Goal: Task Accomplishment & Management: Use online tool/utility

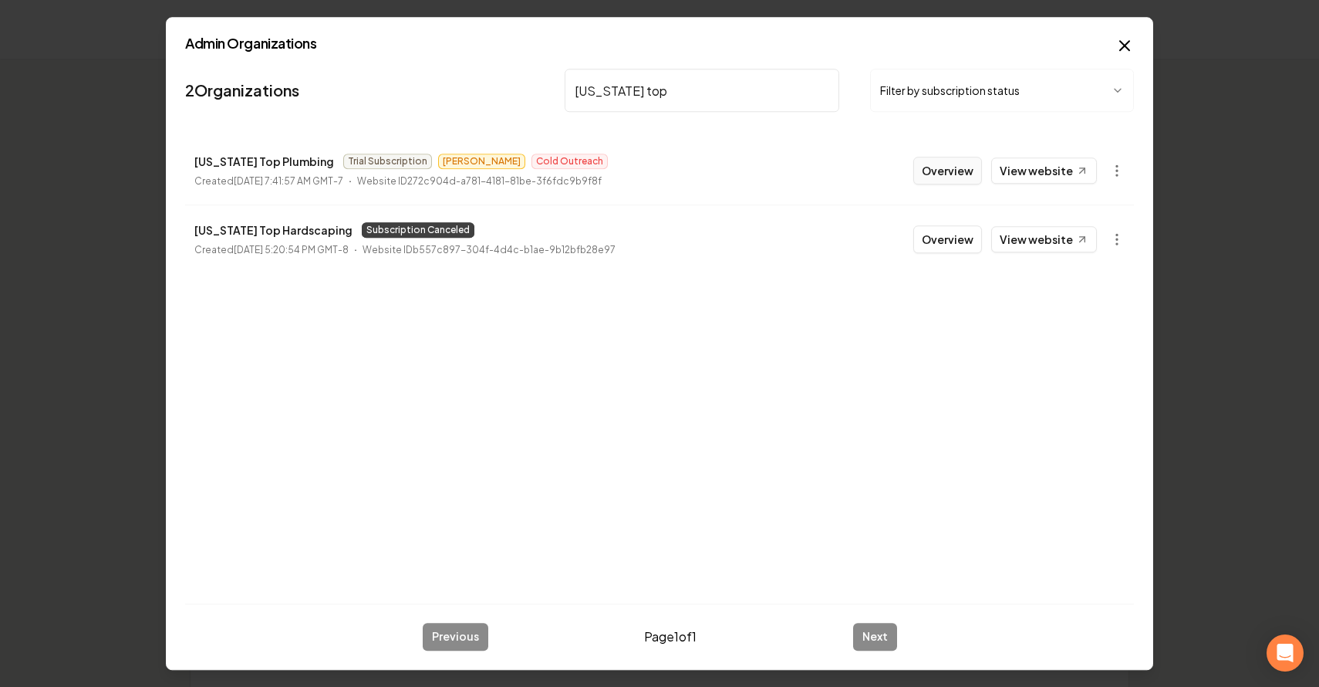
click at [932, 176] on button "Overview" at bounding box center [948, 171] width 69 height 28
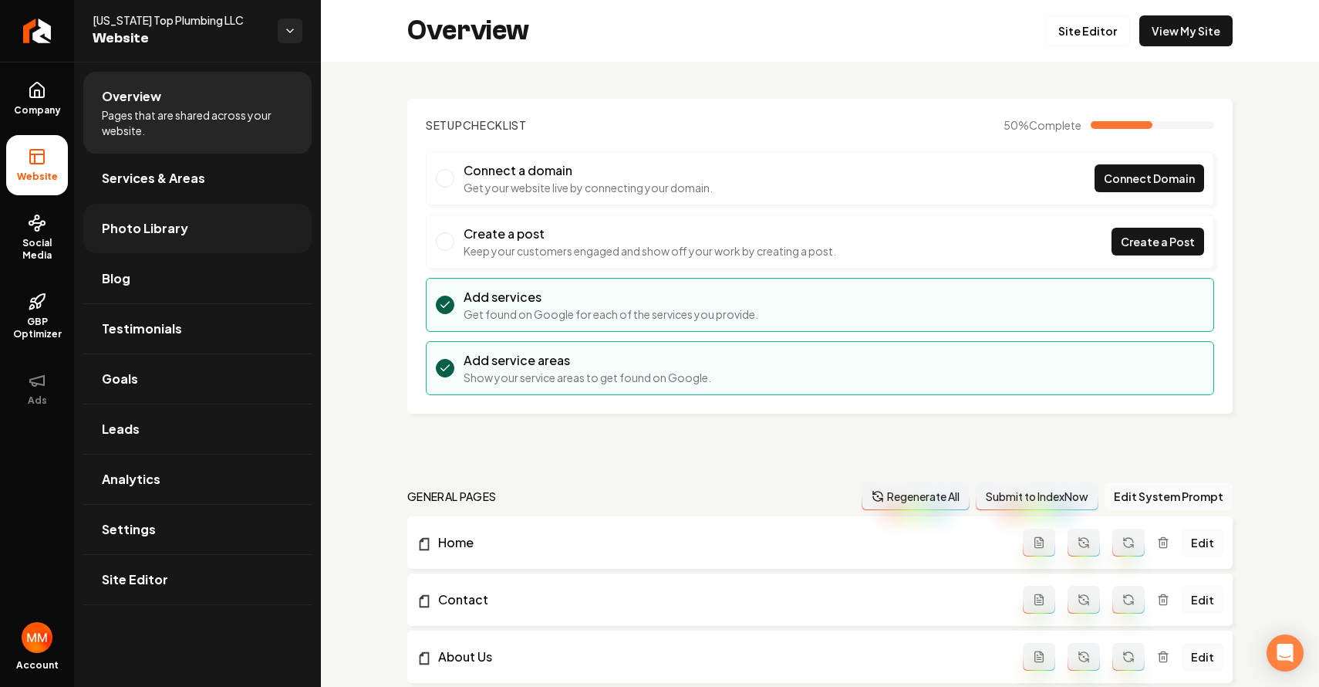
click at [182, 238] on link "Photo Library" at bounding box center [197, 228] width 228 height 49
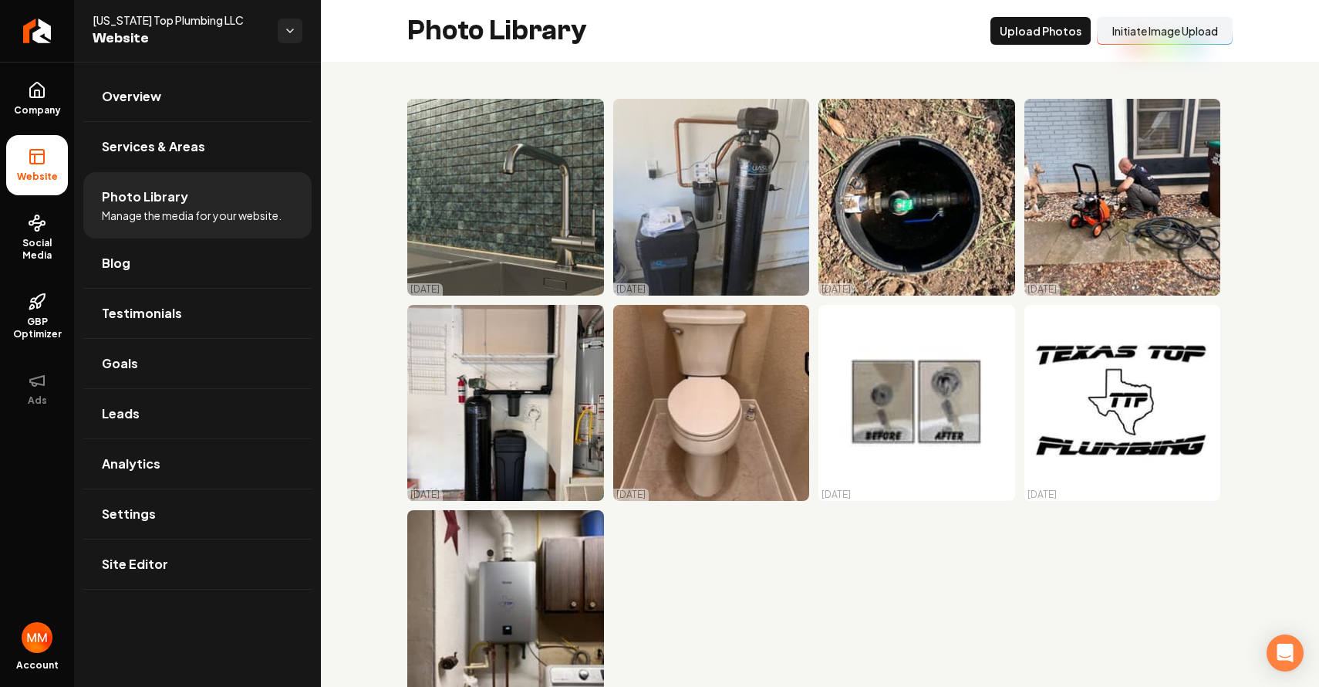
click at [1144, 34] on button "Initiate Image Upload" at bounding box center [1165, 31] width 136 height 28
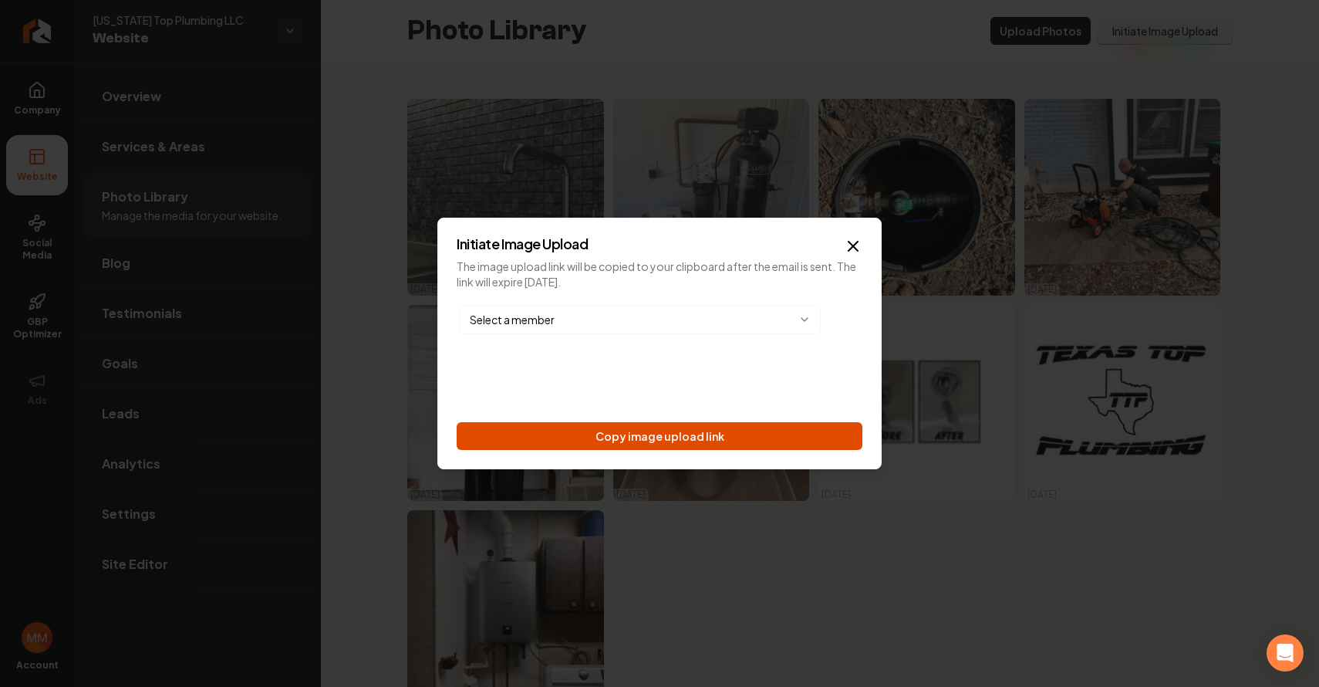
click at [728, 427] on button "Copy image upload link" at bounding box center [660, 436] width 406 height 28
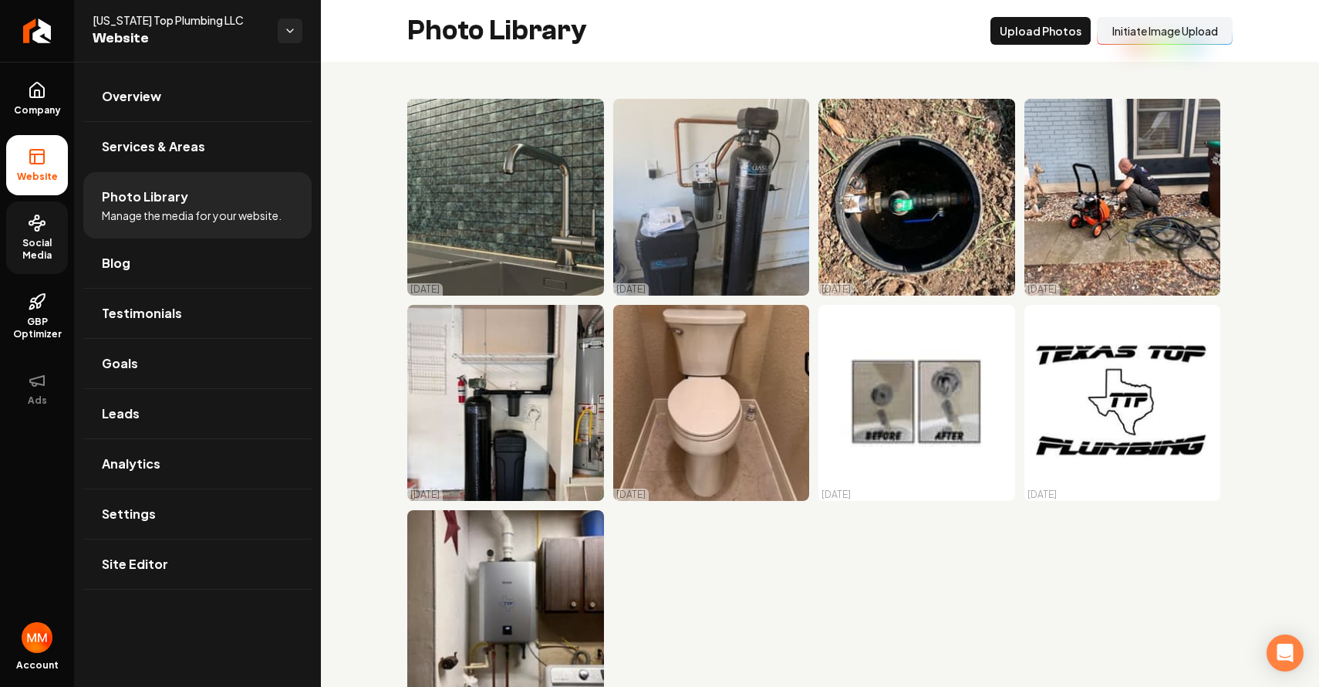
click at [38, 221] on icon at bounding box center [37, 223] width 19 height 19
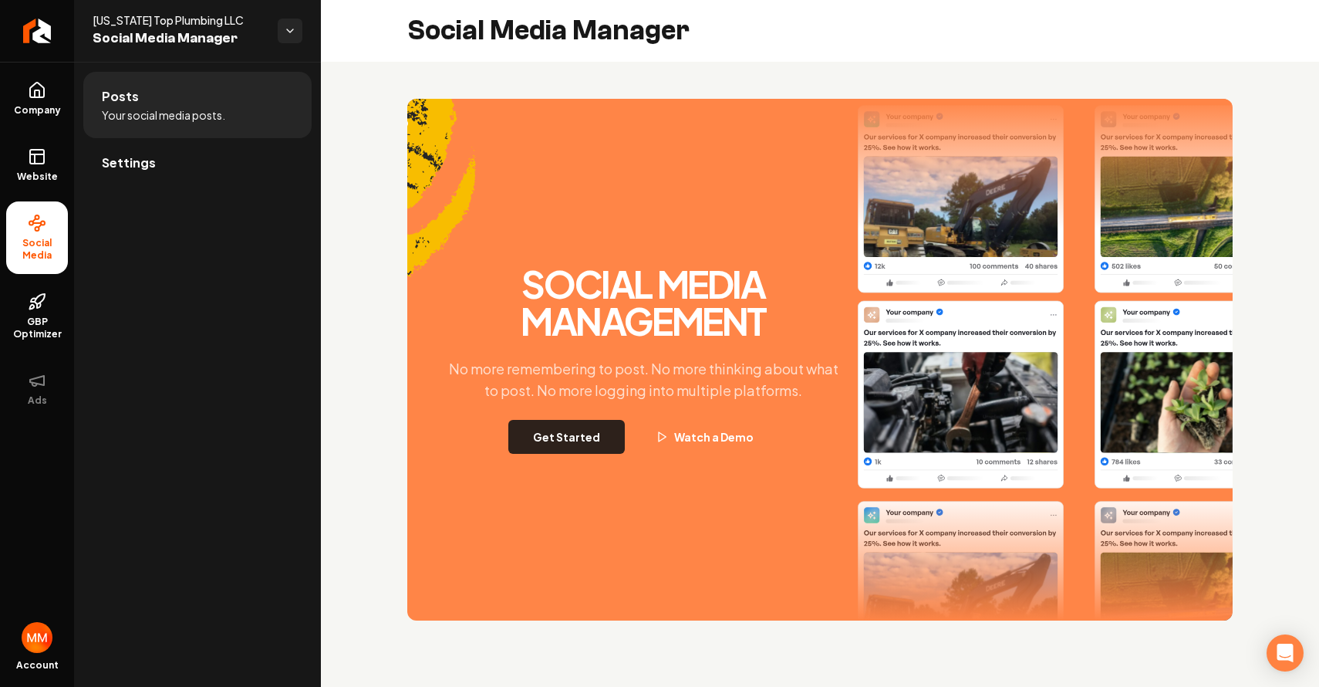
click at [549, 436] on button "Get Started" at bounding box center [566, 437] width 117 height 34
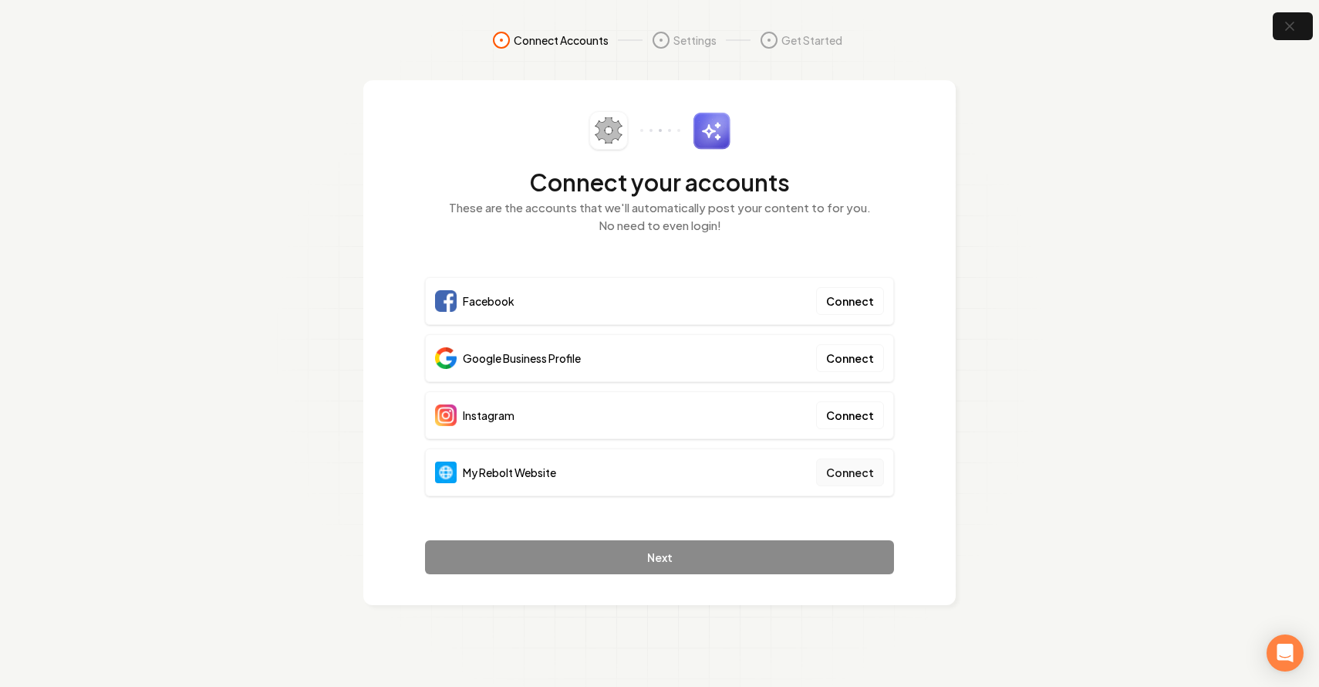
click at [838, 463] on button "Connect" at bounding box center [850, 472] width 68 height 28
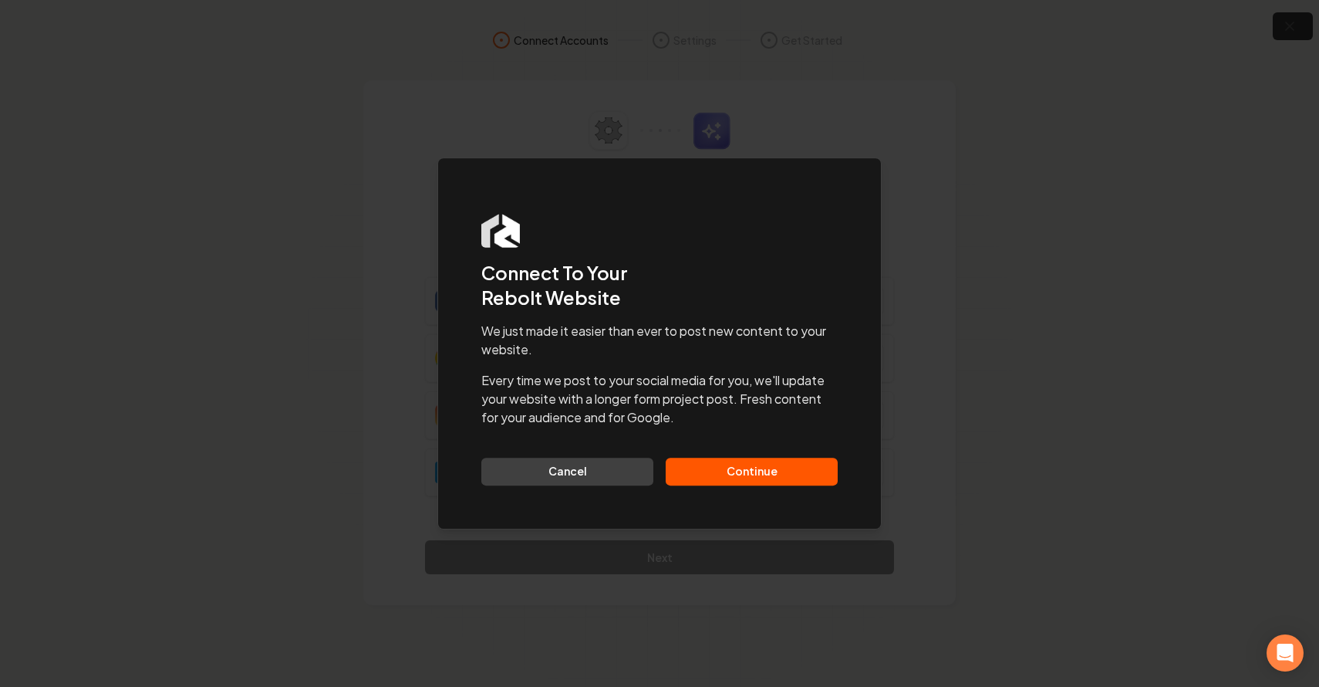
click at [762, 468] on button "Continue" at bounding box center [752, 472] width 172 height 28
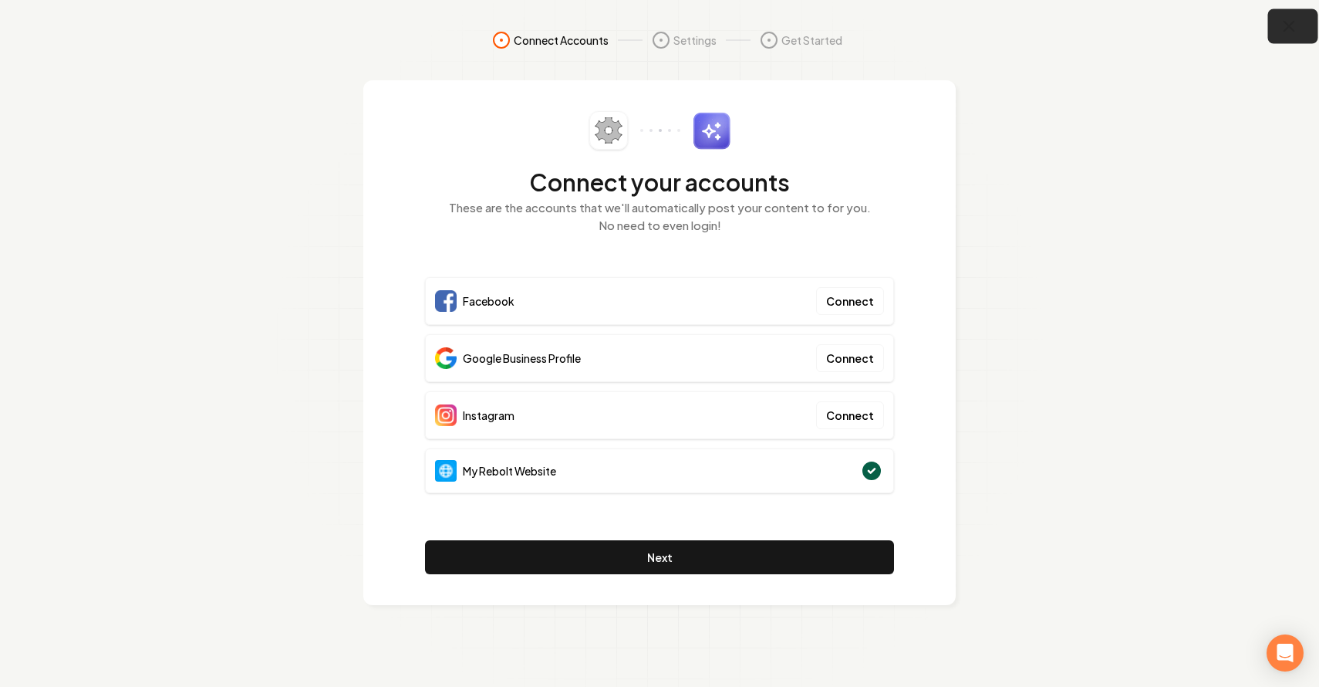
click at [1294, 34] on icon "button" at bounding box center [1289, 26] width 19 height 19
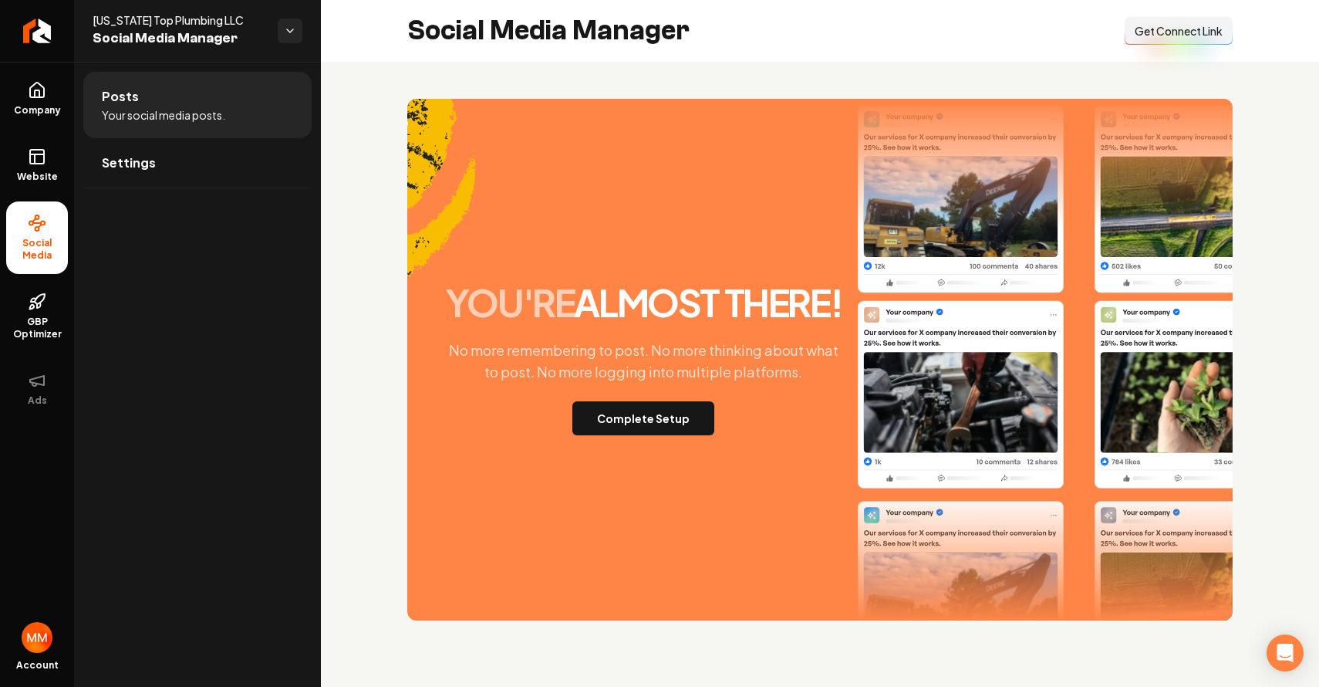
click at [1177, 32] on span "Get Connect Link" at bounding box center [1179, 30] width 88 height 15
click at [1148, 32] on span "Get Connect Link" at bounding box center [1179, 30] width 88 height 15
click at [38, 104] on span "Company" at bounding box center [37, 110] width 59 height 12
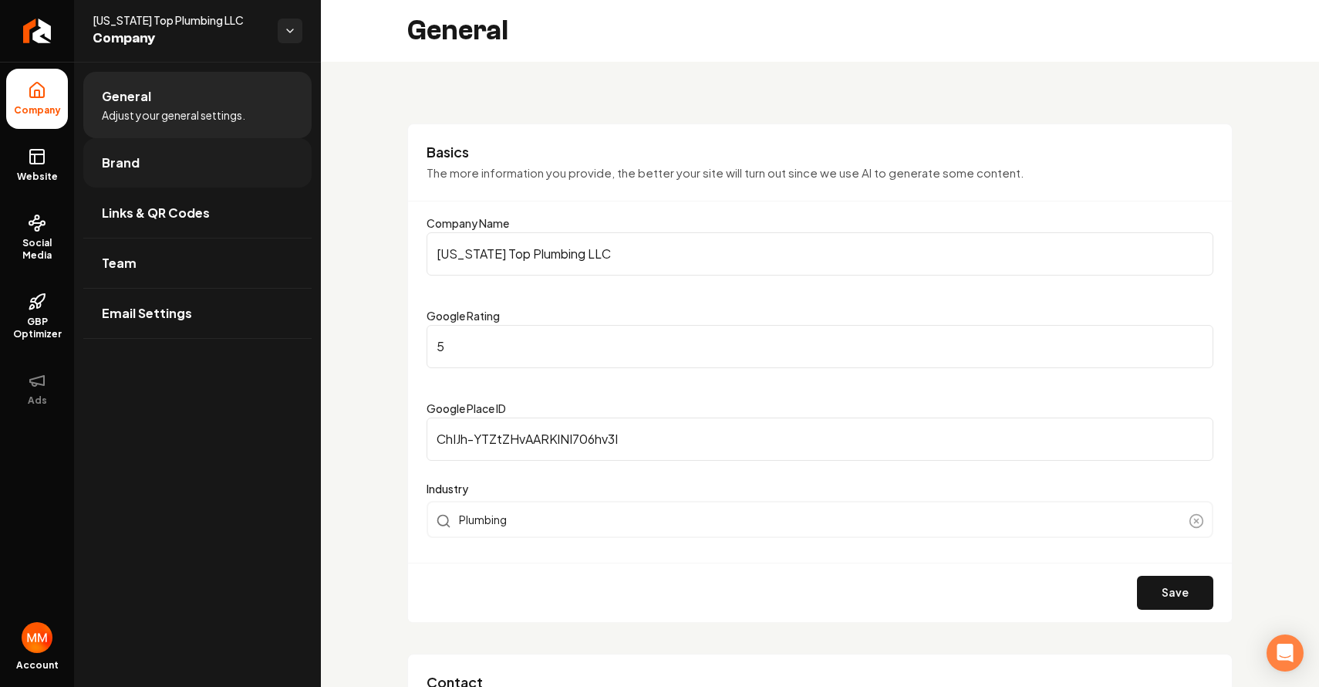
click at [203, 147] on link "Brand" at bounding box center [197, 162] width 228 height 49
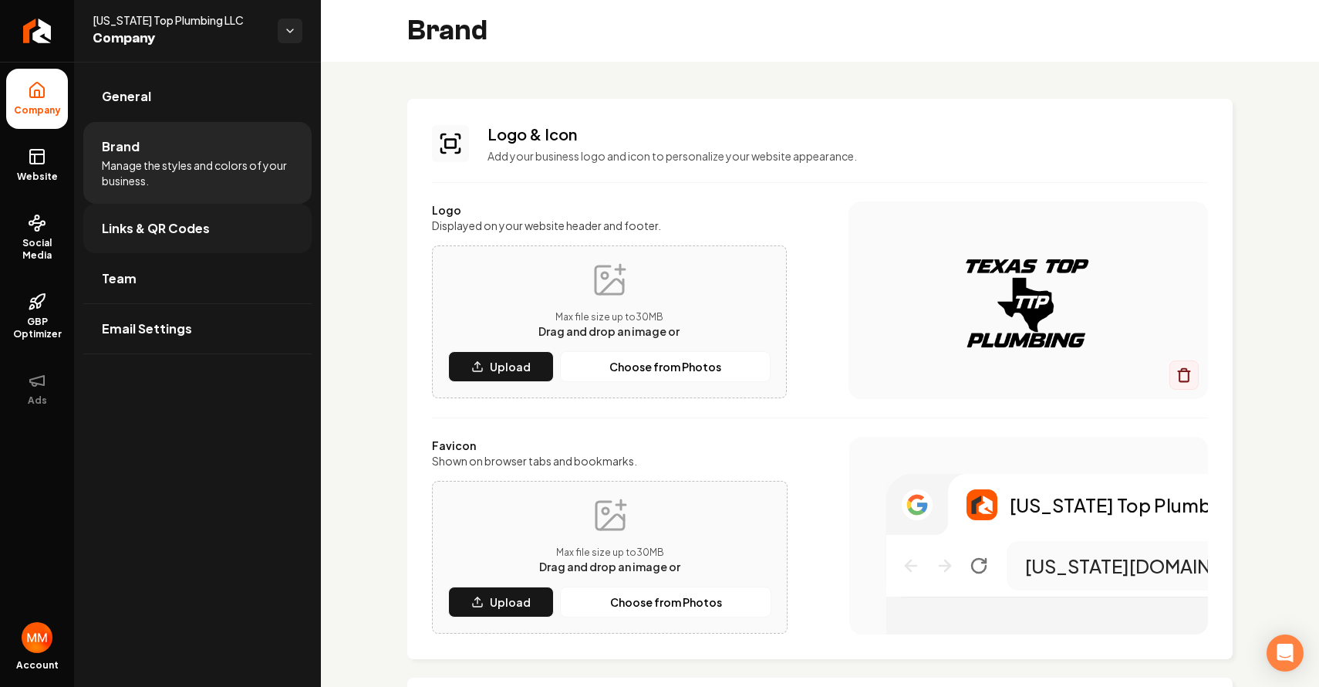
click at [197, 219] on span "Links & QR Codes" at bounding box center [156, 228] width 108 height 19
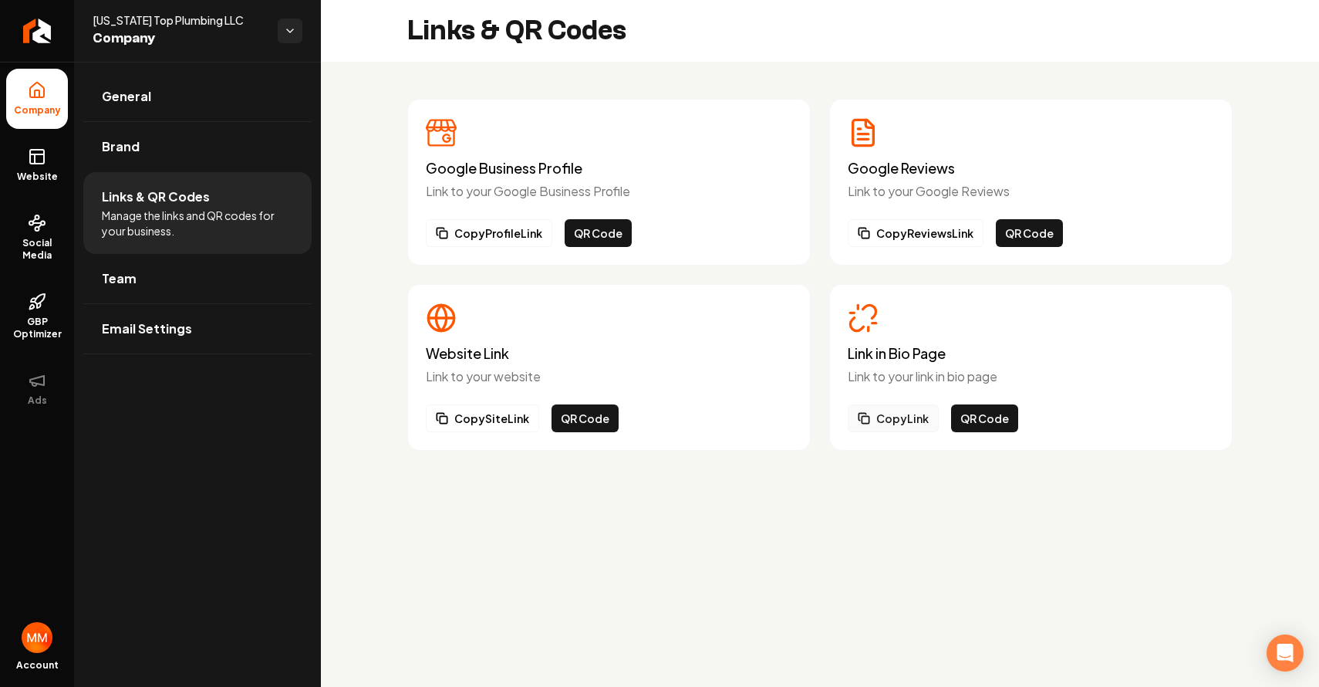
click at [865, 421] on icon "Main content area" at bounding box center [864, 418] width 12 height 12
click at [973, 421] on button "QR Code" at bounding box center [984, 418] width 67 height 28
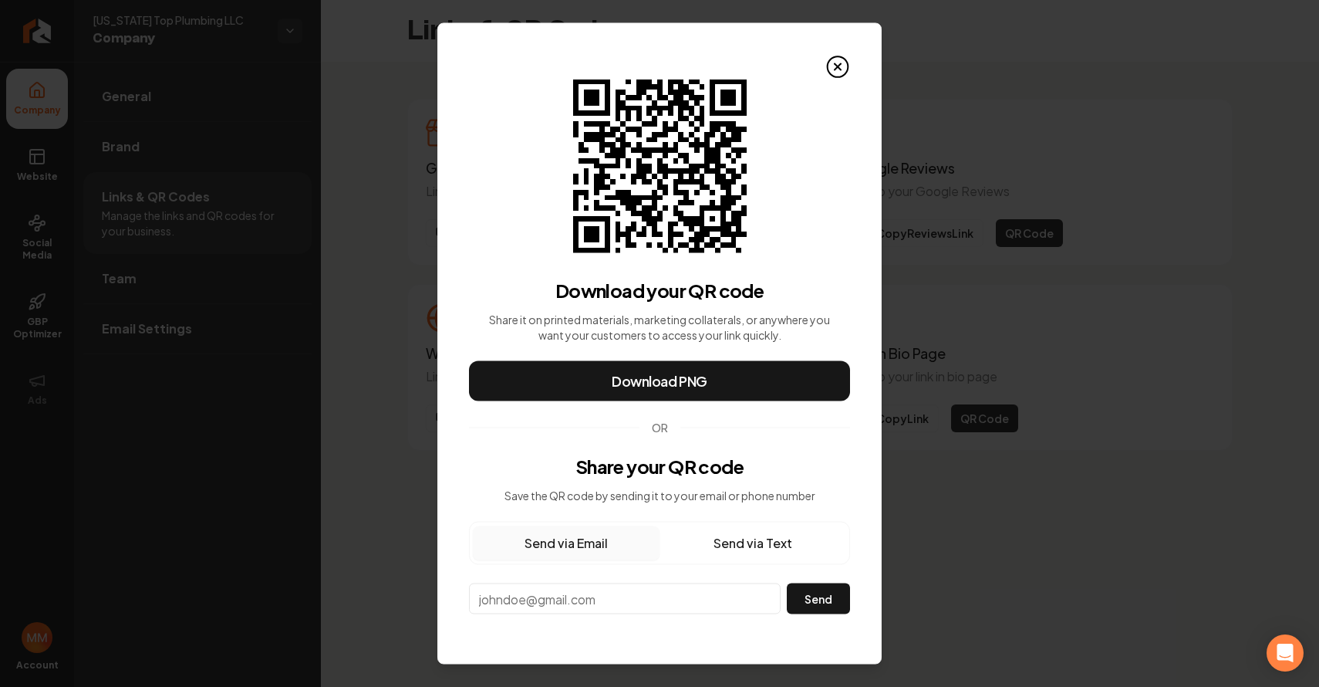
click at [618, 538] on button "Send via Email" at bounding box center [566, 543] width 187 height 34
click at [591, 609] on input "email" at bounding box center [625, 598] width 312 height 31
paste input "texastopplumbing@gmail.com"
type input "texastopplumbing@gmail.com"
click at [829, 594] on button "Send" at bounding box center [818, 598] width 63 height 31
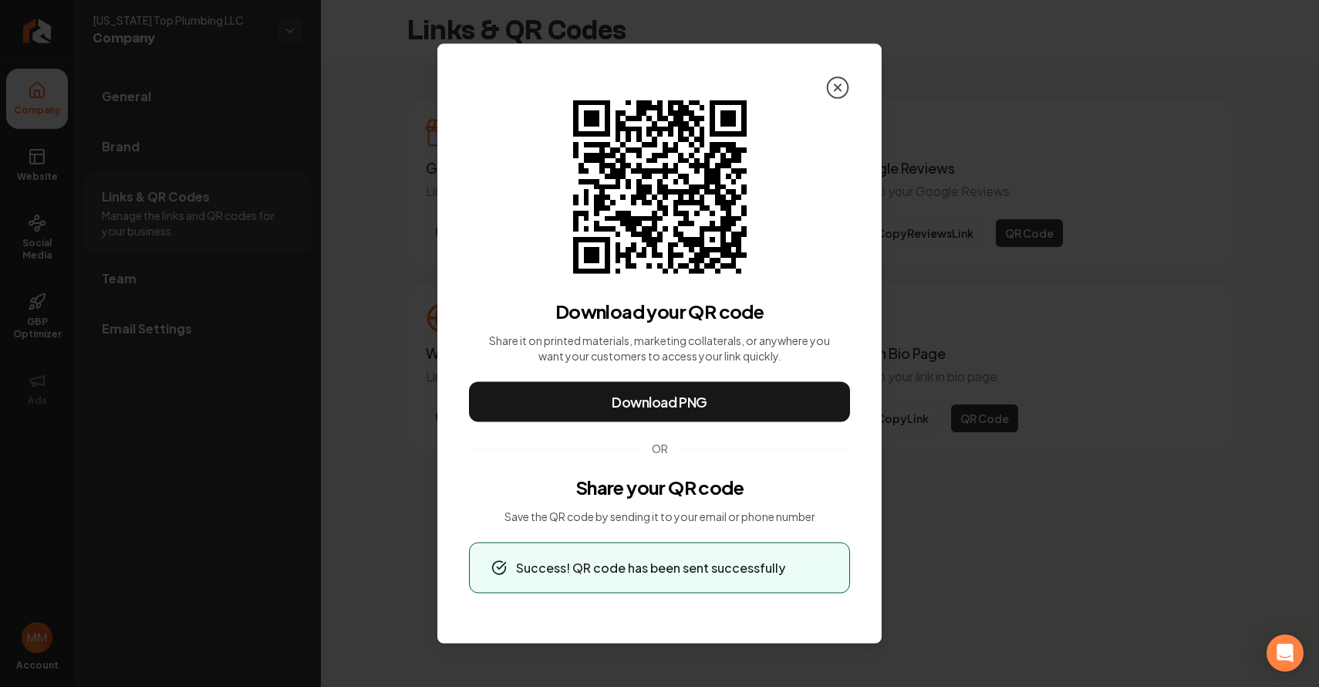
click at [846, 87] on icon at bounding box center [838, 88] width 25 height 25
